Goal: Communication & Community: Share content

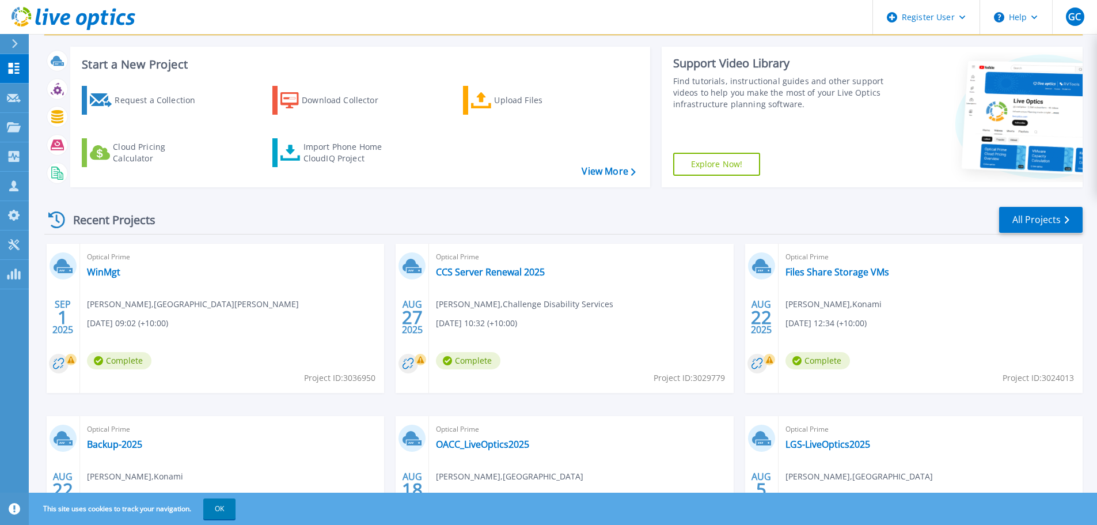
scroll to position [58, 0]
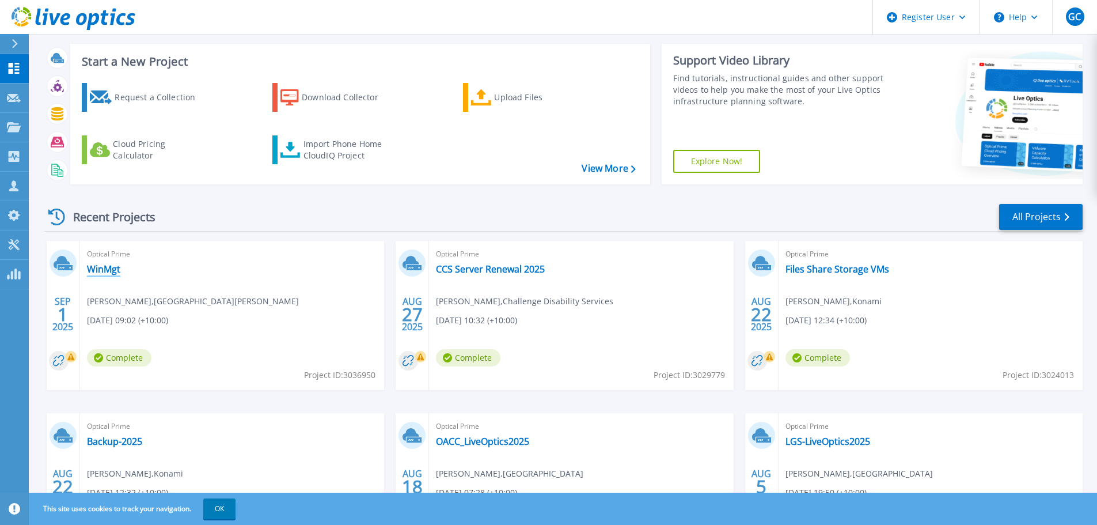
click at [100, 270] on link "WinMgt" at bounding box center [103, 269] width 33 height 12
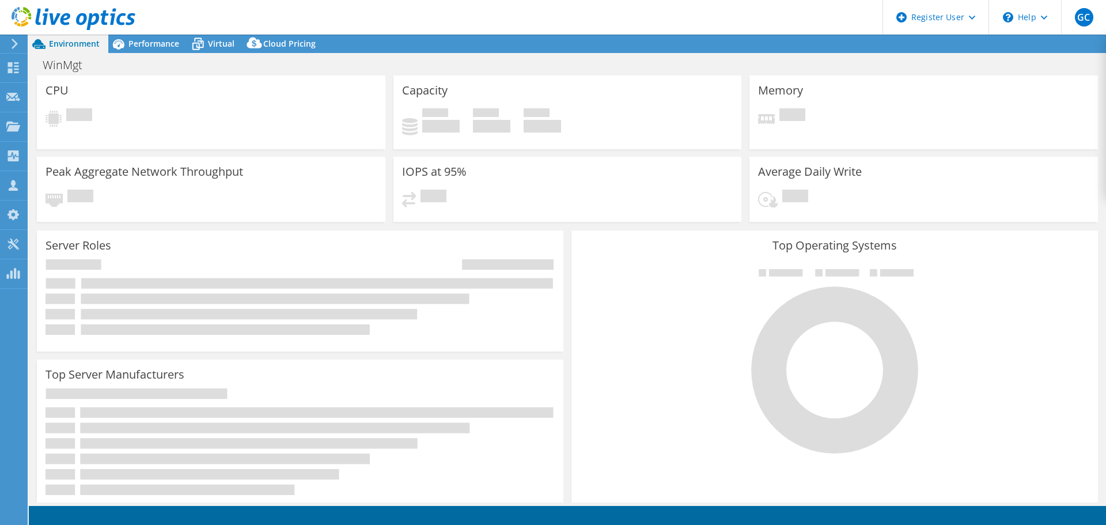
select select "USD"
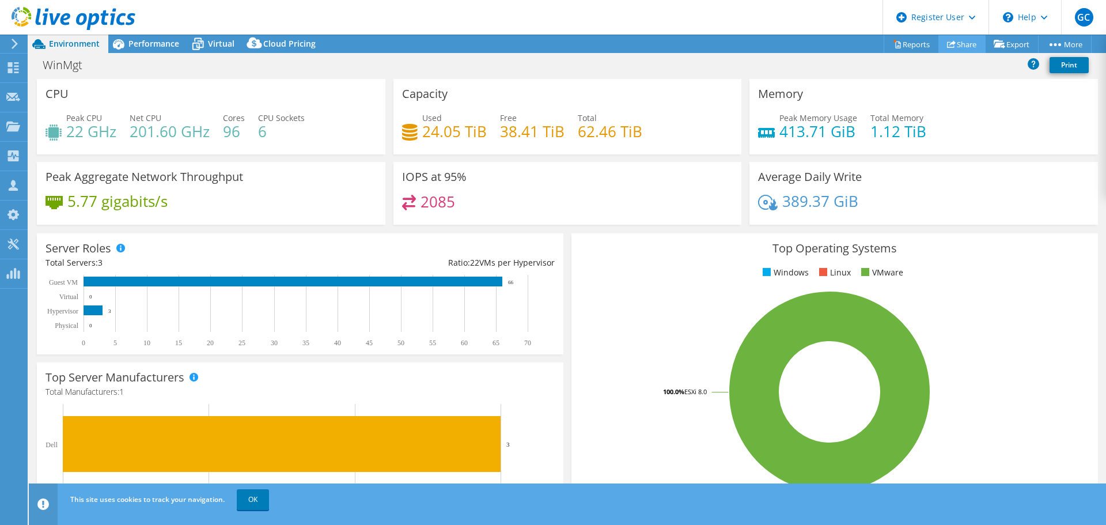
click at [955, 44] on link "Share" at bounding box center [961, 44] width 47 height 18
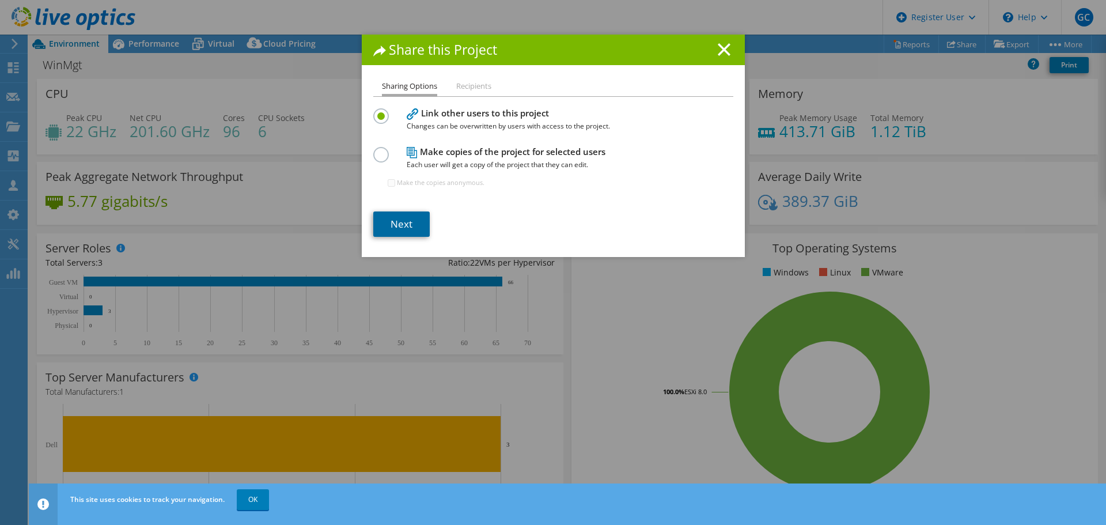
click at [404, 225] on link "Next" at bounding box center [401, 223] width 56 height 25
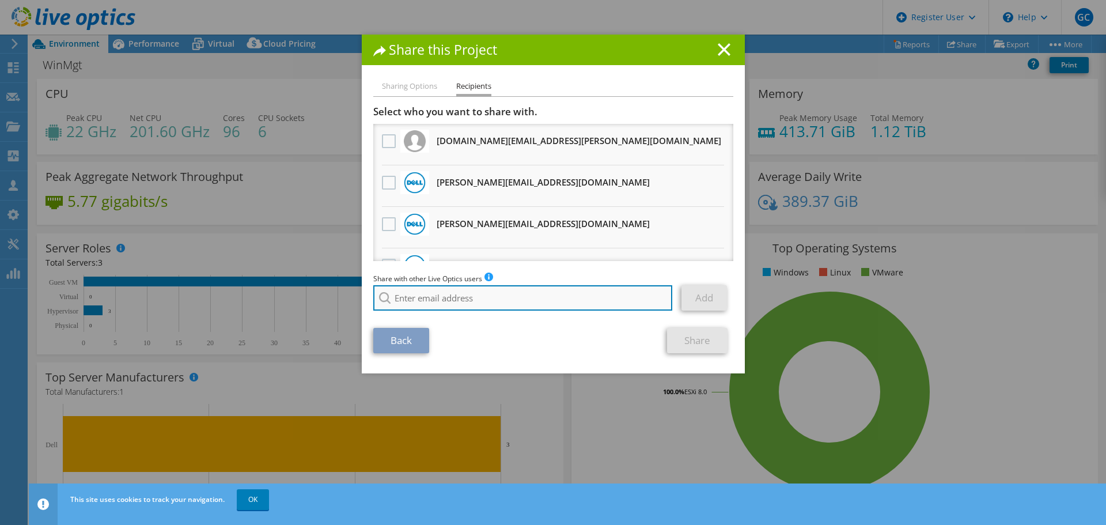
click at [462, 296] on input "search" at bounding box center [522, 297] width 299 height 25
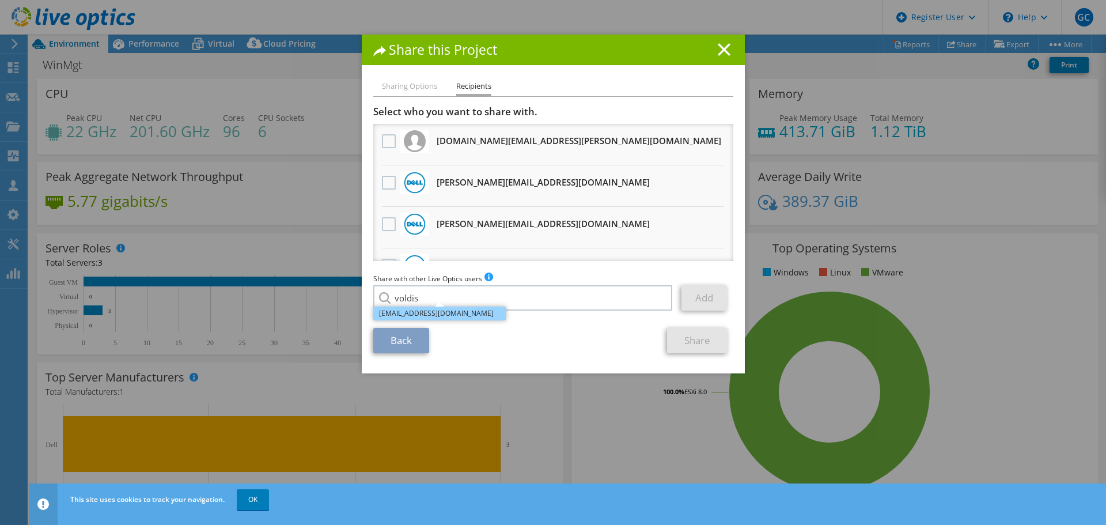
click at [449, 317] on li "[EMAIL_ADDRESS][DOMAIN_NAME]" at bounding box center [439, 313] width 132 height 14
type input "[EMAIL_ADDRESS][DOMAIN_NAME]"
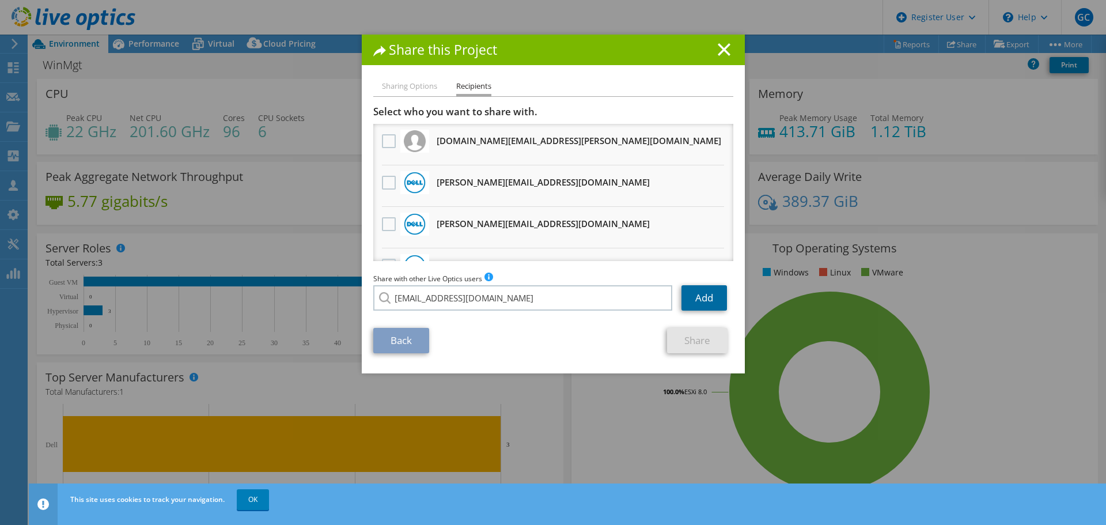
click at [700, 294] on link "Add" at bounding box center [703, 297] width 45 height 25
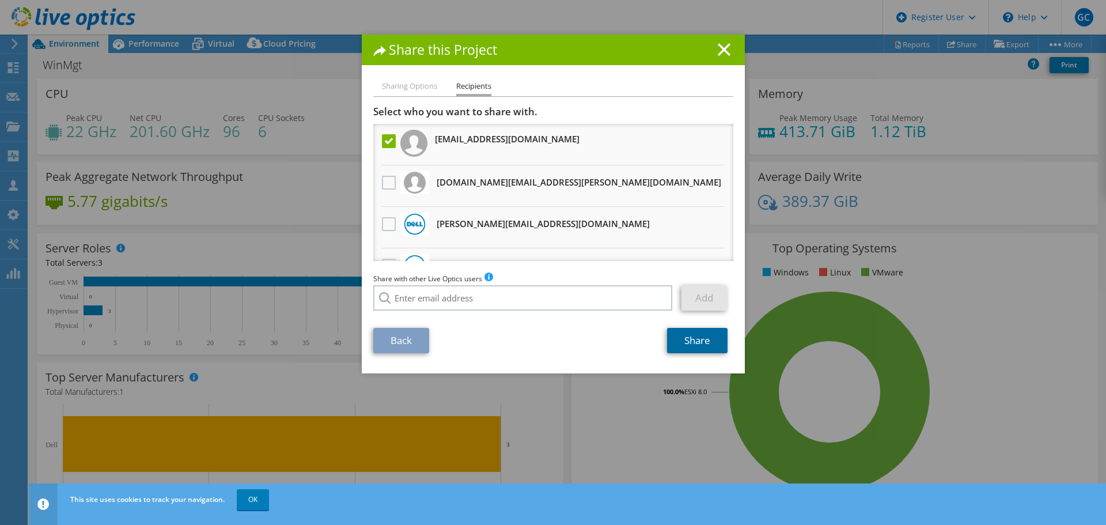
click at [690, 339] on link "Share" at bounding box center [697, 340] width 60 height 25
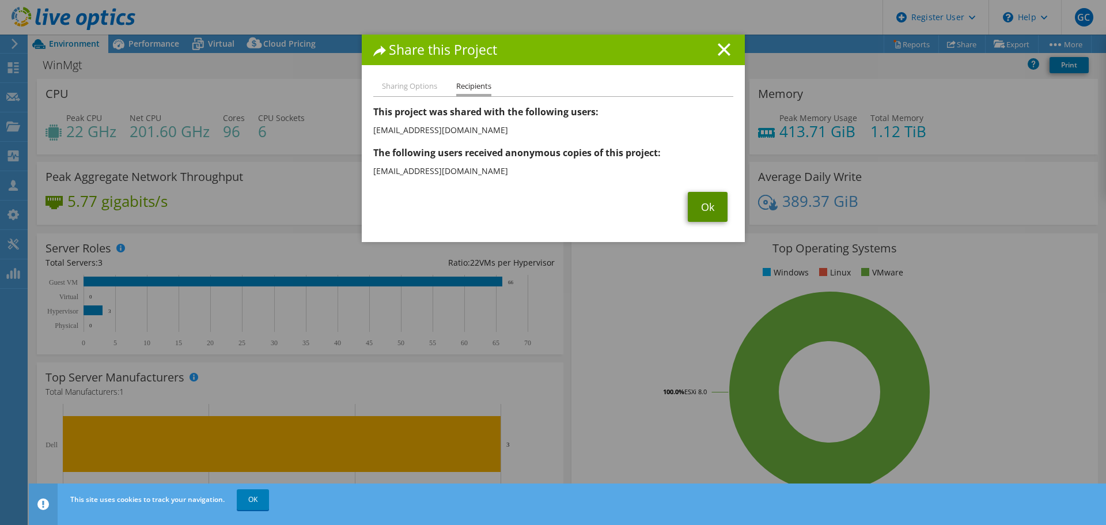
click at [696, 209] on link "Ok" at bounding box center [708, 207] width 40 height 30
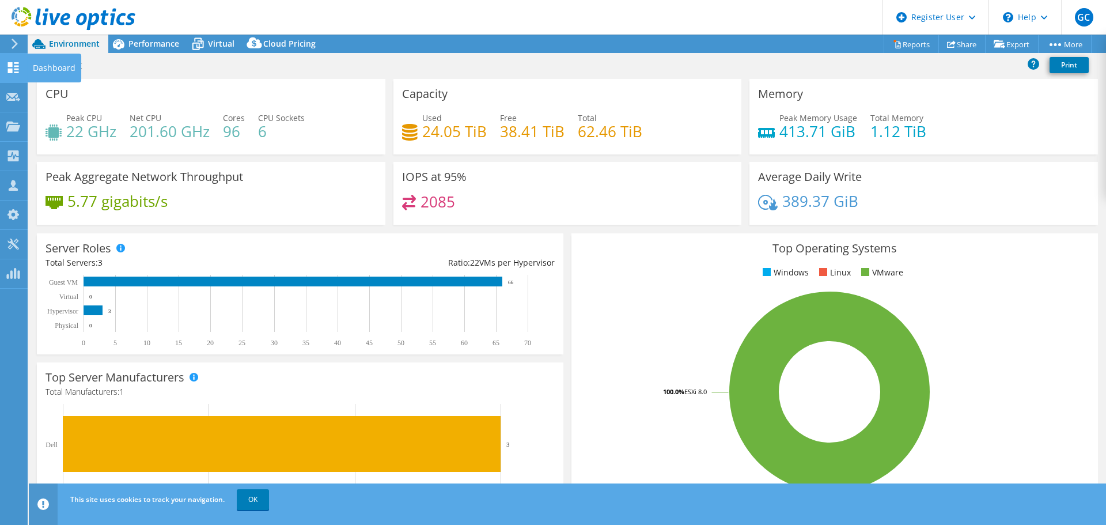
click at [14, 63] on use at bounding box center [13, 67] width 11 height 11
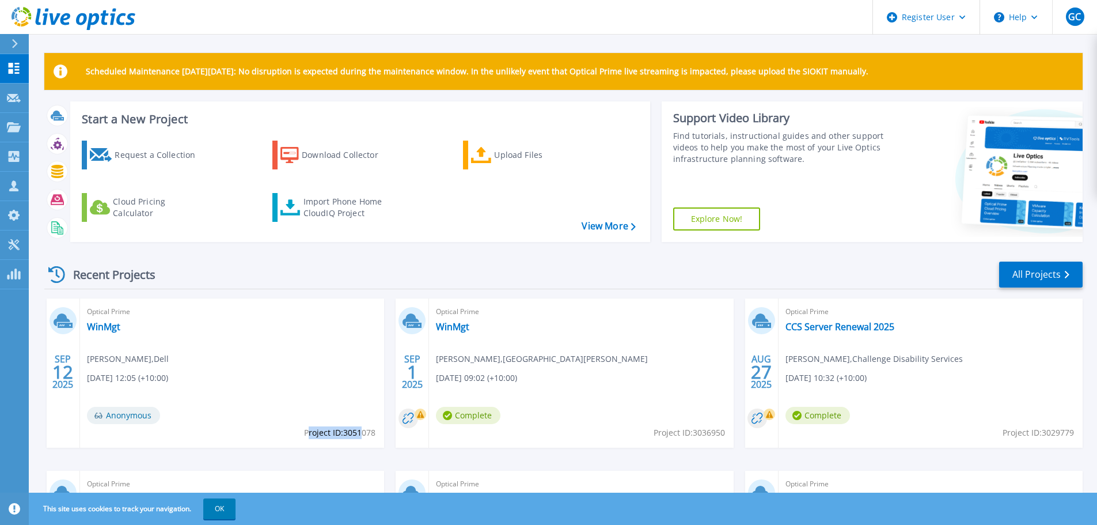
drag, startPoint x: 308, startPoint y: 432, endPoint x: 324, endPoint y: 439, distance: 17.0
click at [361, 432] on span "Project ID: 3051078" at bounding box center [339, 432] width 71 height 13
drag, startPoint x: 302, startPoint y: 434, endPoint x: 373, endPoint y: 434, distance: 71.4
click at [373, 434] on div "Optical Prime WinMgt Gaurav Channagiri , Dell 09/12/2025, 12:05 (+10:00) Anonym…" at bounding box center [232, 372] width 304 height 149
click at [372, 435] on span "Project ID: 3051078" at bounding box center [339, 432] width 71 height 13
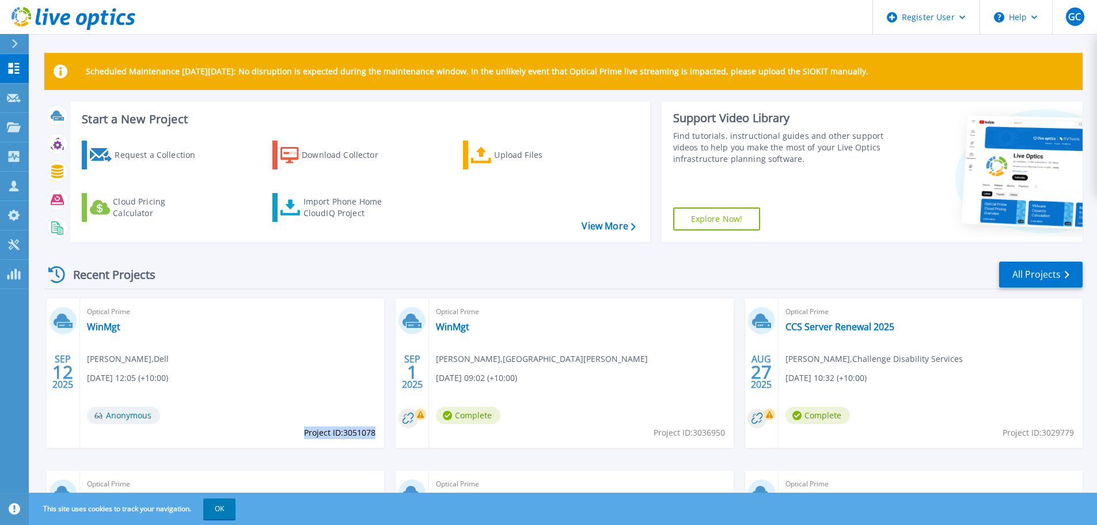
drag, startPoint x: 302, startPoint y: 432, endPoint x: 375, endPoint y: 432, distance: 73.1
click at [375, 432] on span "Project ID: 3051078" at bounding box center [339, 432] width 71 height 13
copy span "Project ID: 3051078"
